Goal: Check status: Check status

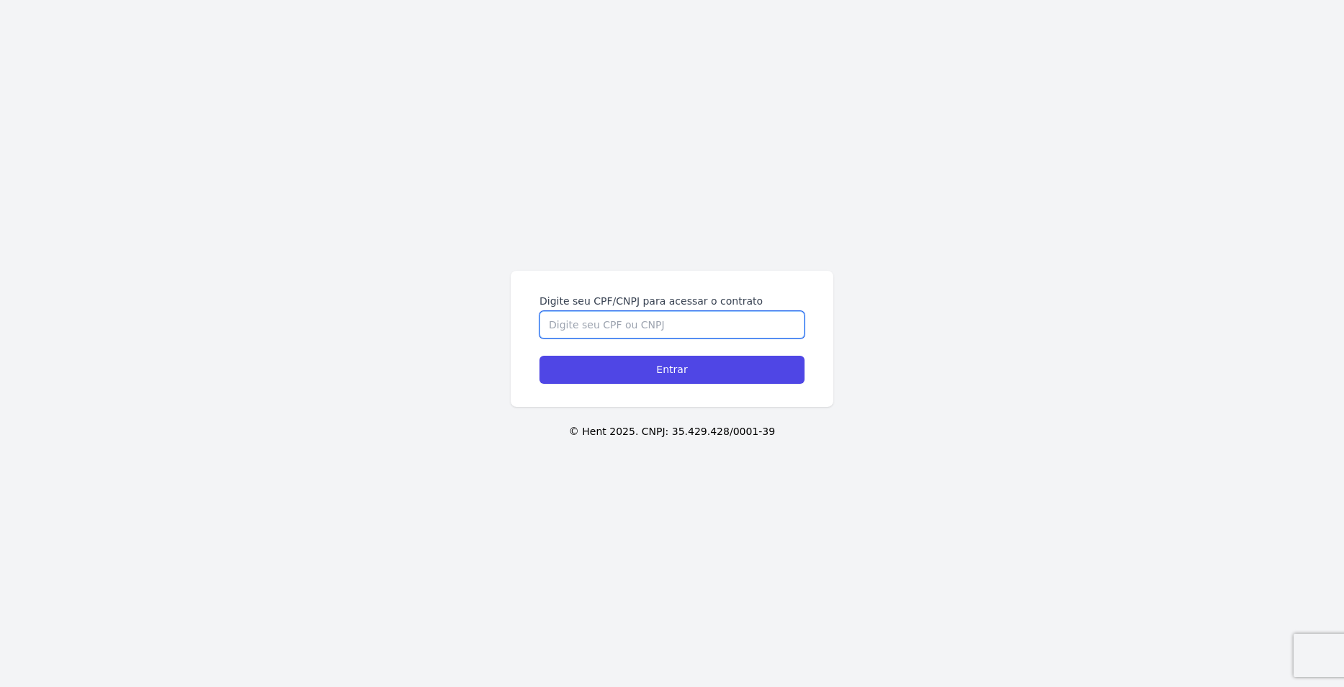
click at [636, 313] on input "Digite seu CPF/CNPJ para acessar o contrato" at bounding box center [671, 324] width 265 height 27
type input "03345680130"
click at [539, 356] on input "Entrar" at bounding box center [671, 370] width 265 height 28
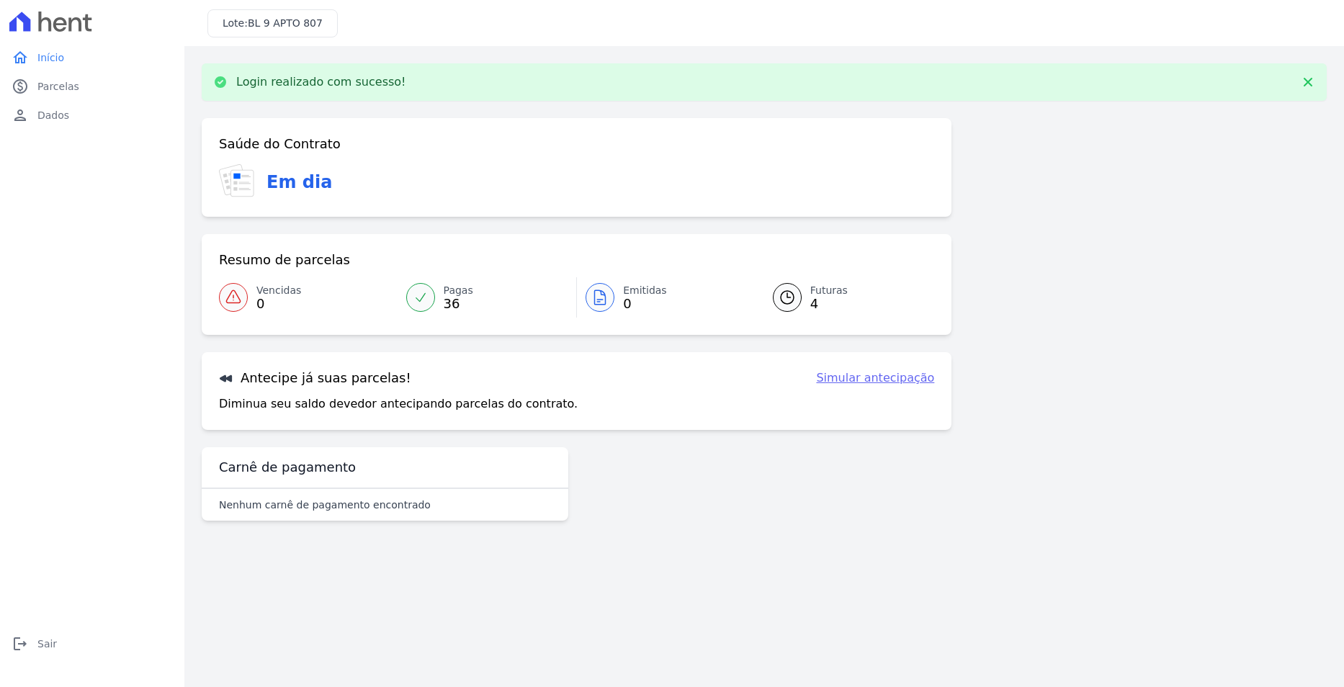
click at [827, 307] on span "4" at bounding box center [828, 304] width 37 height 12
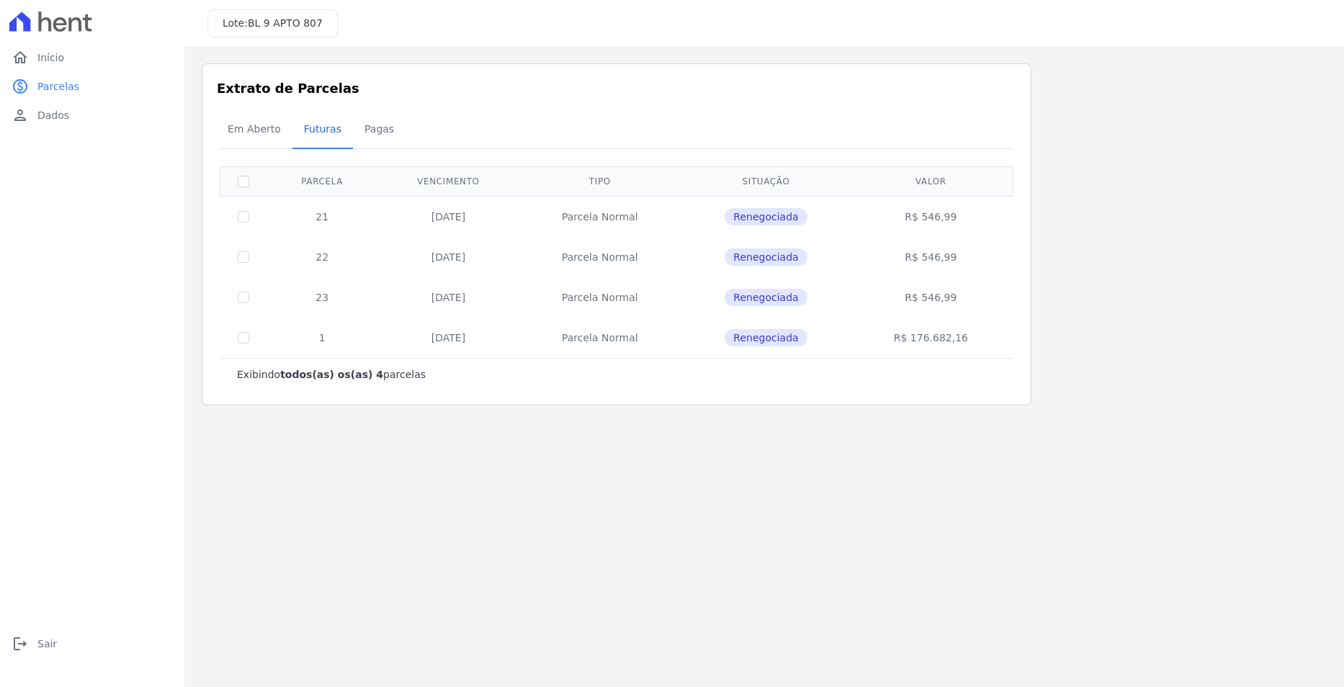
drag, startPoint x: 319, startPoint y: 213, endPoint x: 495, endPoint y: 302, distance: 197.7
click at [495, 302] on tbody "21 10/09/2025 Parcela Normal Renegociada R$ 546,99 22 10/10/2025 Parcela Normal…" at bounding box center [616, 277] width 793 height 162
click at [497, 300] on td "10/11/2025" at bounding box center [447, 297] width 141 height 40
drag, startPoint x: 313, startPoint y: 208, endPoint x: 978, endPoint y: 300, distance: 671.6
click at [978, 300] on tbody "21 10/09/2025 Parcela Normal Renegociada R$ 546,99 22 10/10/2025 Parcela Normal…" at bounding box center [616, 277] width 793 height 162
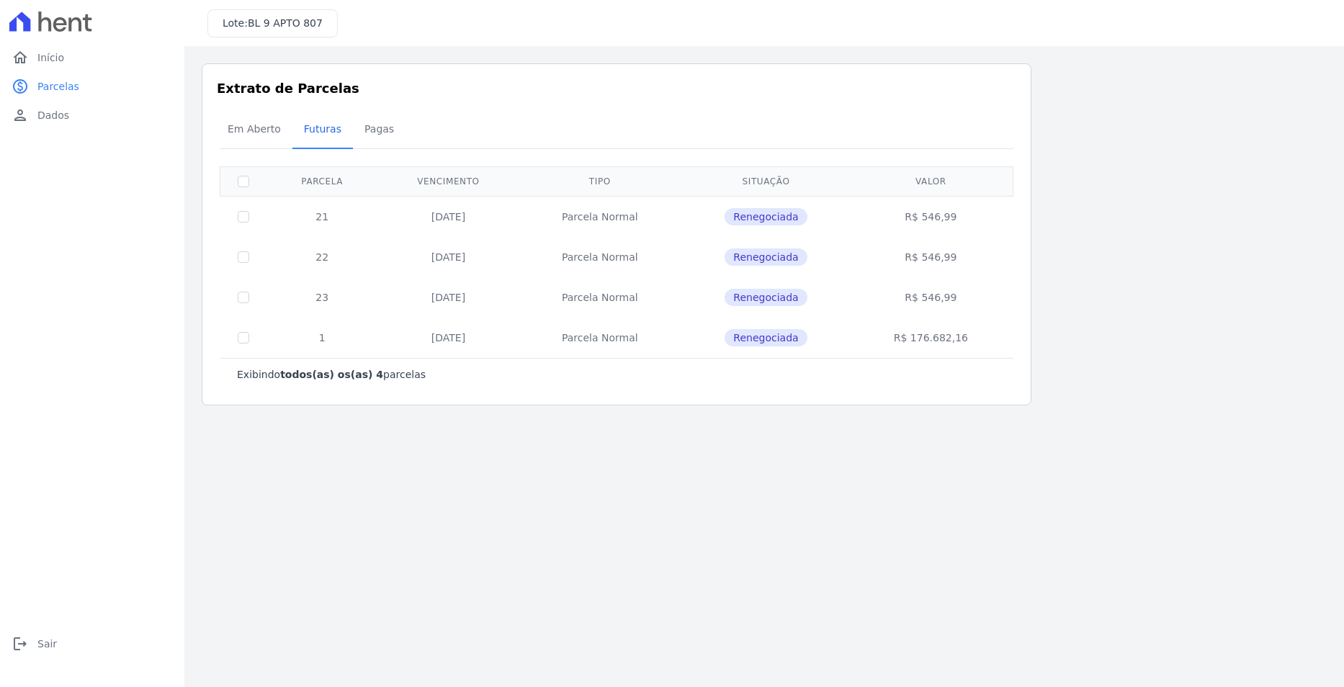
click at [941, 261] on td "R$ 546,99" at bounding box center [930, 257] width 159 height 40
drag, startPoint x: 941, startPoint y: 261, endPoint x: 943, endPoint y: 272, distance: 11.6
click at [941, 261] on td "R$ 546,99" at bounding box center [930, 257] width 159 height 40
click at [948, 299] on td "R$ 546,99" at bounding box center [930, 297] width 159 height 40
click at [938, 256] on td "R$ 546,99" at bounding box center [930, 257] width 159 height 40
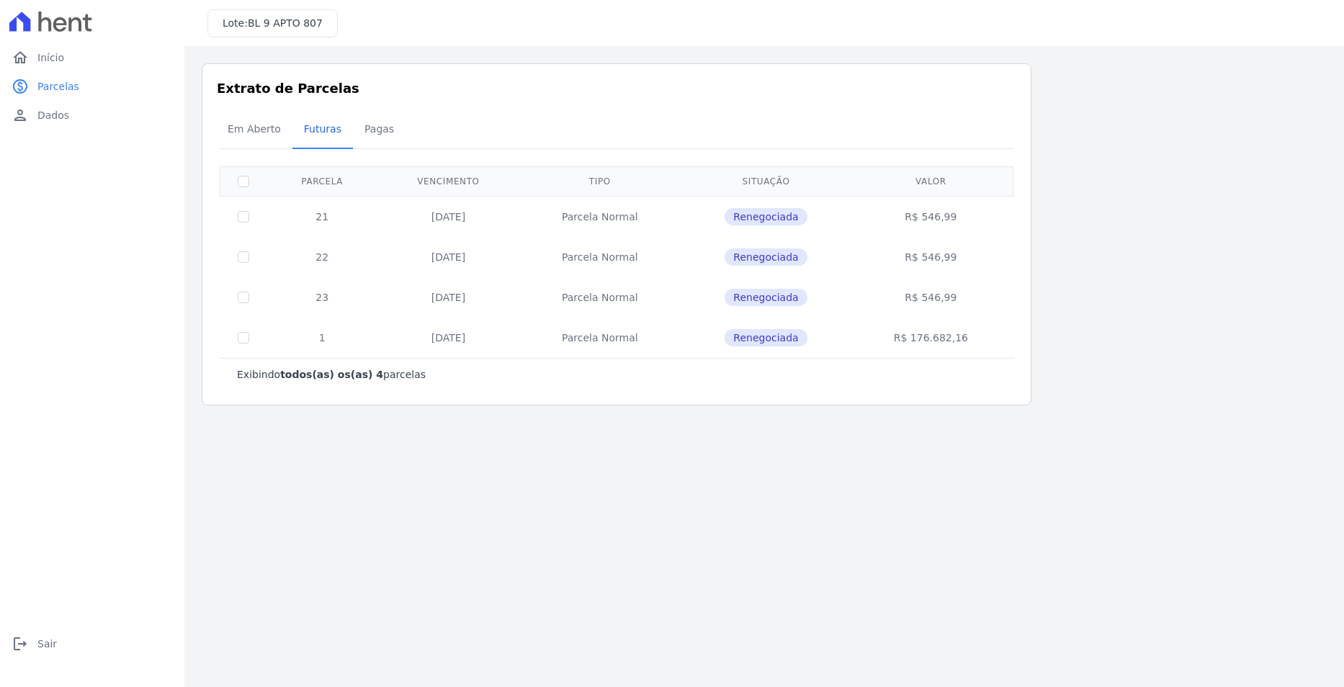
click at [938, 224] on td "R$ 546,99" at bounding box center [930, 216] width 159 height 41
click at [938, 216] on td "R$ 546,99" at bounding box center [930, 216] width 159 height 41
click at [938, 217] on td "R$ 546,99" at bounding box center [930, 216] width 159 height 41
click at [939, 261] on td "R$ 546,99" at bounding box center [930, 257] width 159 height 40
drag, startPoint x: 939, startPoint y: 261, endPoint x: 939, endPoint y: 292, distance: 31.0
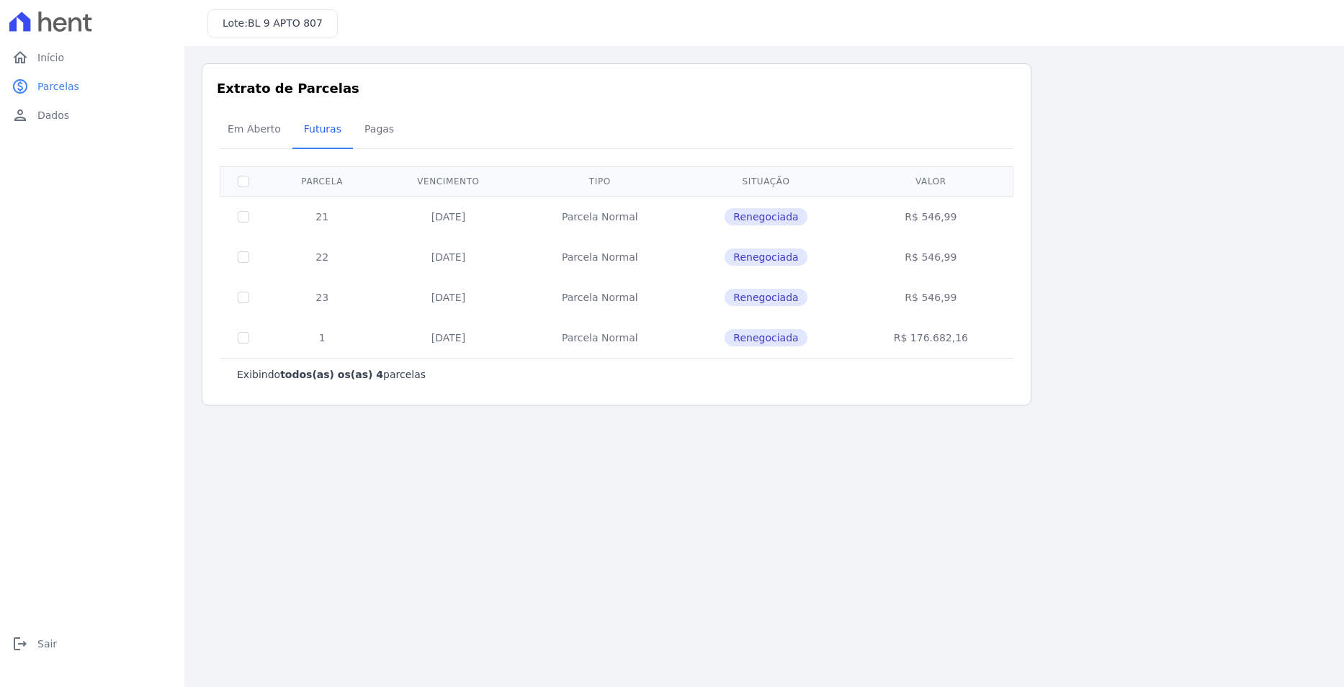
click at [939, 261] on td "R$ 546,99" at bounding box center [930, 257] width 159 height 40
click at [939, 292] on td "R$ 546,99" at bounding box center [930, 297] width 159 height 40
click at [947, 302] on td "R$ 546,99" at bounding box center [930, 297] width 159 height 40
click at [45, 113] on span "Dados" at bounding box center [53, 115] width 32 height 14
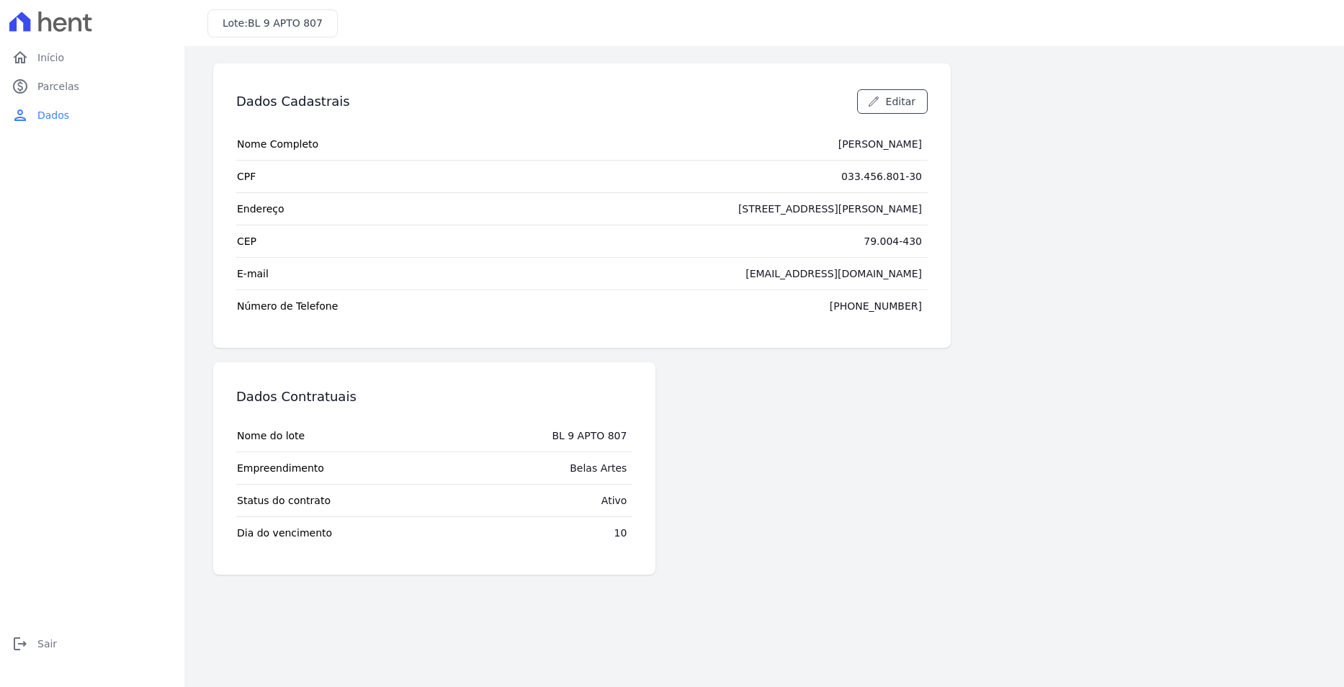
drag, startPoint x: 914, startPoint y: 300, endPoint x: 829, endPoint y: 300, distance: 85.0
click at [830, 302] on tr "Número de Telefone (67) 99141-4844" at bounding box center [581, 305] width 691 height 32
click at [829, 297] on tr "Número de Telefone (67) 99141-4844" at bounding box center [581, 305] width 691 height 32
drag, startPoint x: 556, startPoint y: 437, endPoint x: 639, endPoint y: 446, distance: 84.1
click at [630, 436] on td "BL 9 APTO 807" at bounding box center [589, 436] width 86 height 32
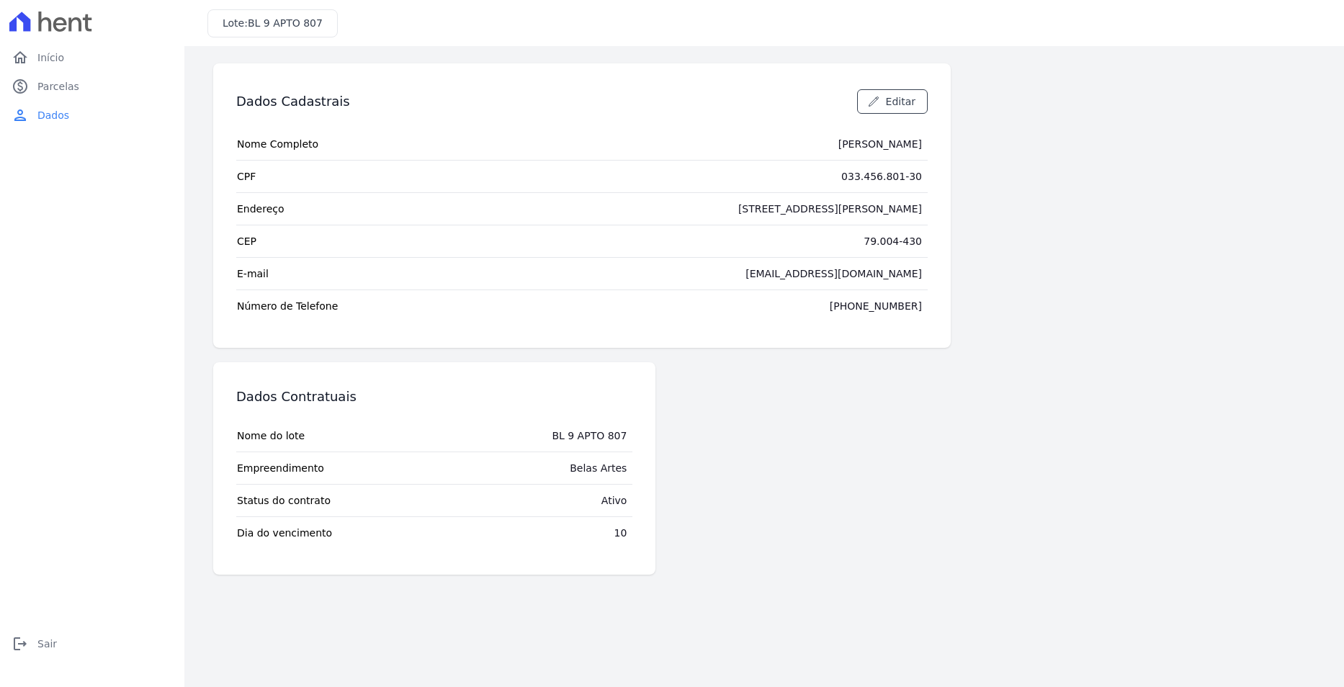
click at [606, 442] on div "BL 9 APTO 807" at bounding box center [589, 435] width 75 height 14
click at [596, 432] on div "BL 9 APTO 807" at bounding box center [589, 435] width 75 height 14
click at [627, 508] on td "Ativo" at bounding box center [614, 501] width 37 height 32
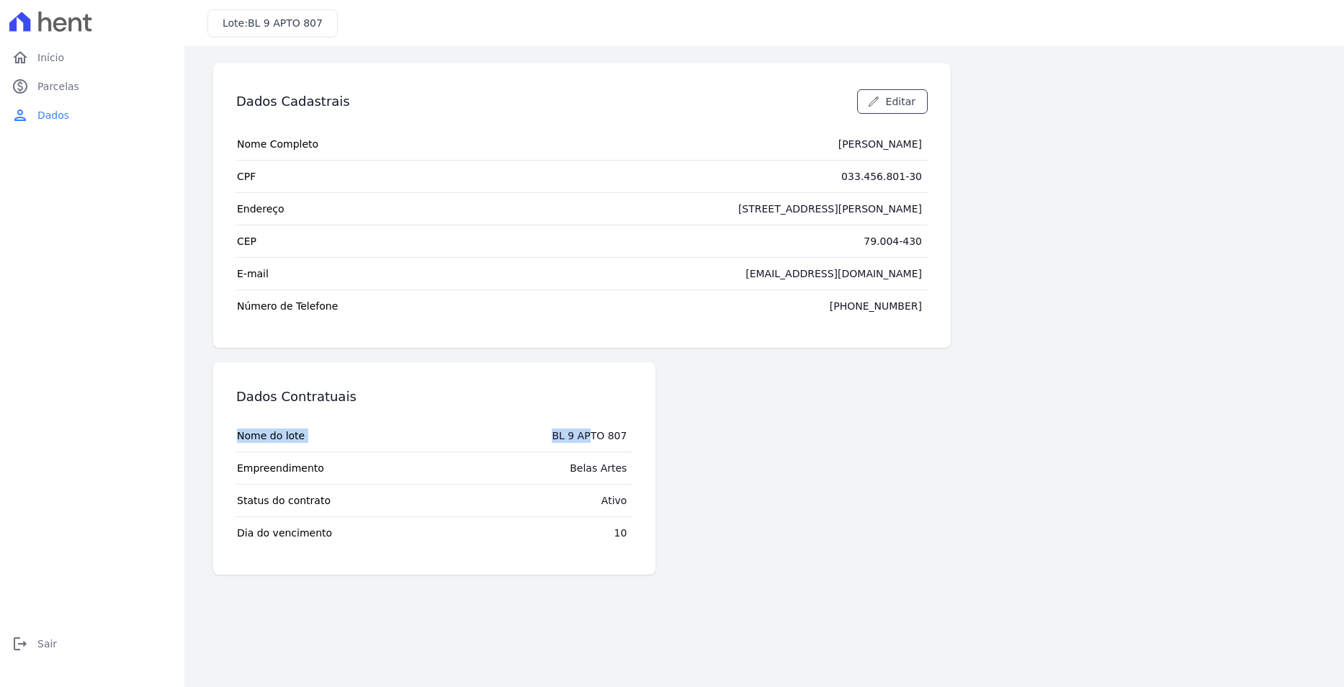
drag, startPoint x: 643, startPoint y: 530, endPoint x: 554, endPoint y: 436, distance: 128.9
click at [554, 436] on div "Dados Contratuais Nome do lote BL 9 APTO 807 Empreendimento Belas Artes Status …" at bounding box center [434, 468] width 442 height 212
click at [664, 430] on div "Dados Contratuais Nome do lote BL 9 APTO 807 Empreendimento Belas Artes Status …" at bounding box center [581, 468] width 737 height 212
